Goal: Check status: Check status

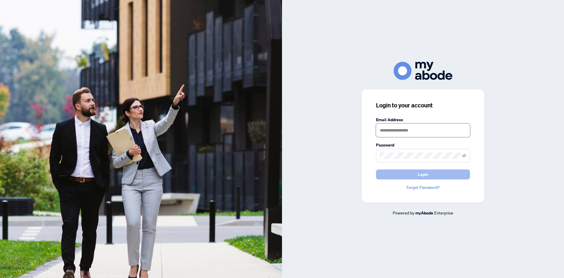
type input "**********"
click at [442, 172] on button "Login" at bounding box center [423, 174] width 94 height 10
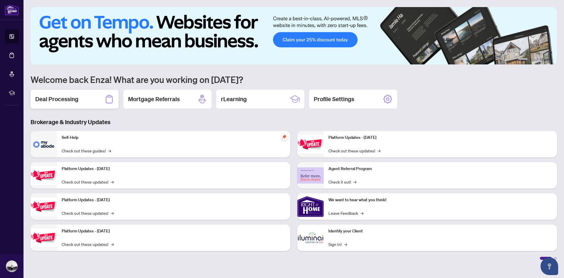
click at [49, 102] on h2 "Deal Processing" at bounding box center [56, 99] width 43 height 8
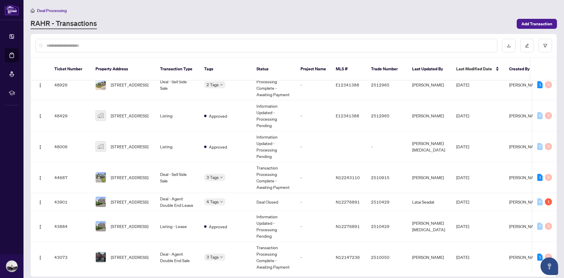
scroll to position [345, 0]
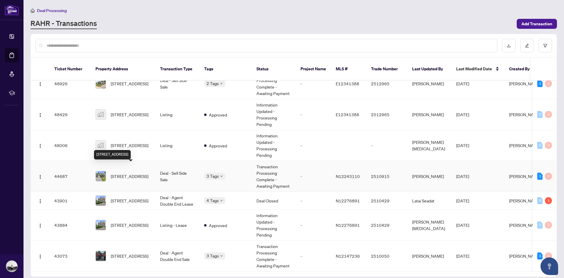
click at [125, 174] on span "59 Kitsilano Cres, Richmond Hill, Ontario L4C 5A4, Canada" at bounding box center [130, 176] width 38 height 6
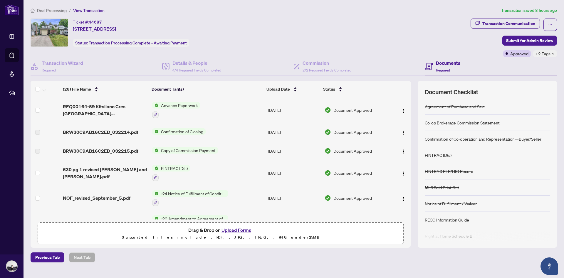
drag, startPoint x: 408, startPoint y: 110, endPoint x: 414, endPoint y: 97, distance: 14.5
click at [413, 93] on div "(28) File Name Document Tag(s) Upload Date Status (28) File Name Document Tag(s…" at bounding box center [294, 164] width 527 height 167
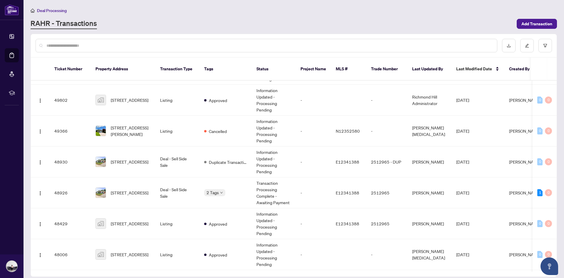
scroll to position [242, 0]
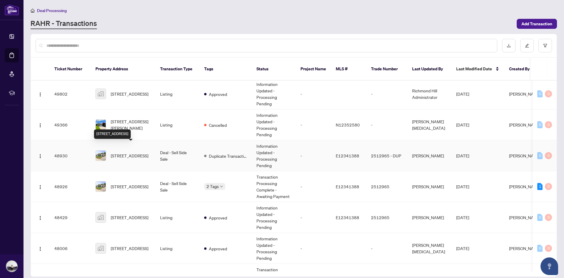
click at [116, 152] on span "69 Benleigh Dr, Toronto, Ontario M1H 1J4, Canada" at bounding box center [130, 155] width 38 height 6
